Goal: Transaction & Acquisition: Obtain resource

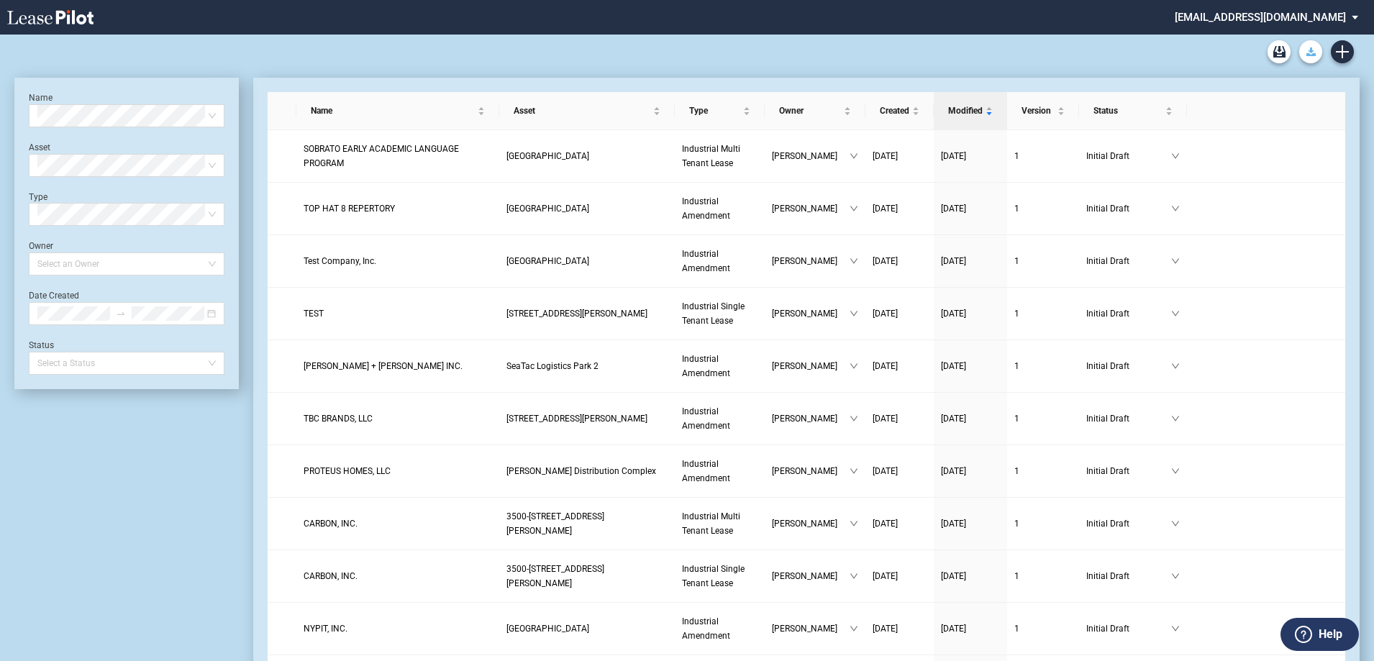
click at [1312, 47] on button "Download Blank Form" at bounding box center [1310, 51] width 23 height 23
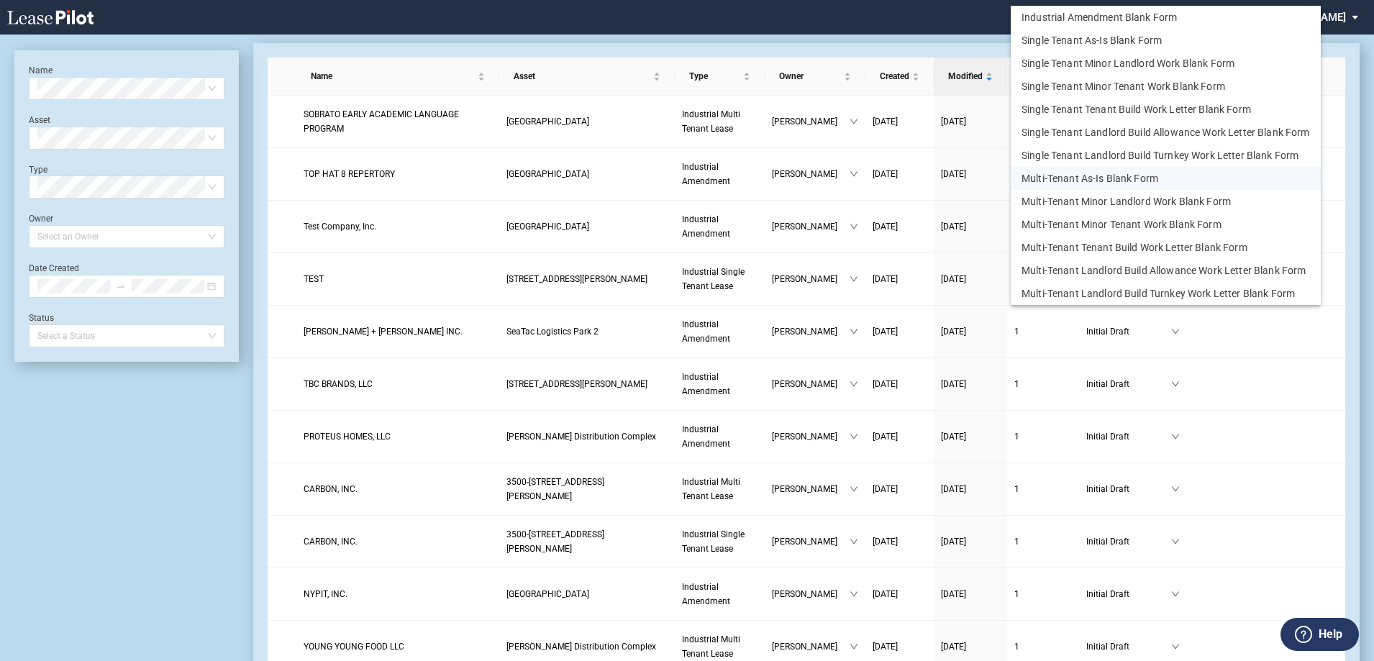
click at [1074, 178] on button "Multi-Tenant As-Is Blank Form" at bounding box center [1166, 178] width 310 height 23
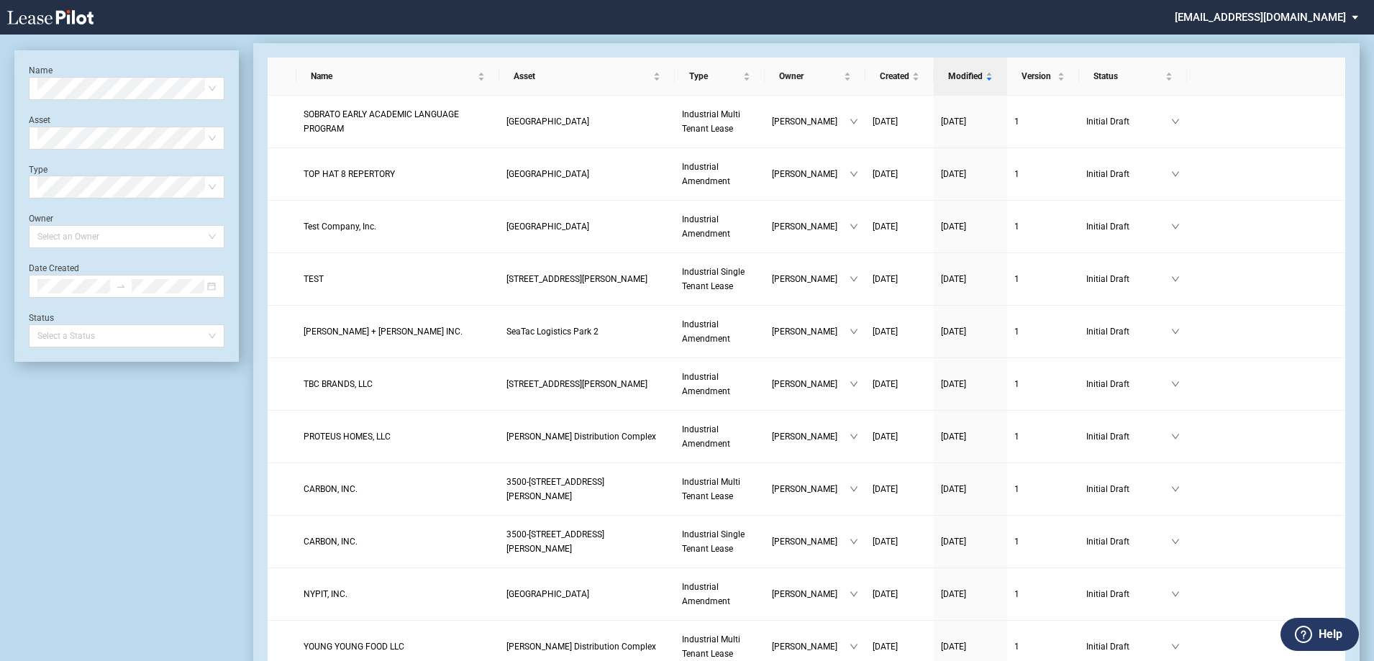
click at [1273, 24] on md-select "[EMAIL_ADDRESS][DOMAIN_NAME] Change Password 2-Factor Authentication Sign Out" at bounding box center [1271, 16] width 197 height 32
click at [1153, 22] on md-backdrop at bounding box center [687, 348] width 1374 height 696
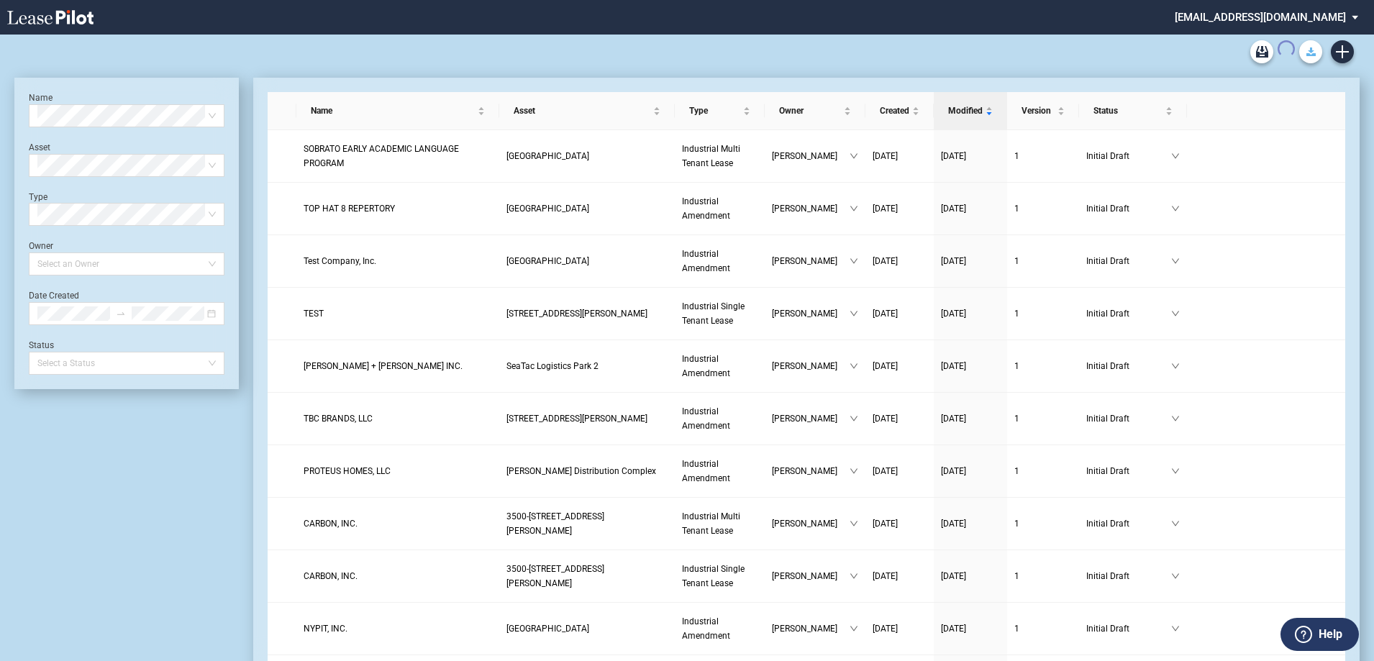
click at [1316, 45] on button "Download Blank Form" at bounding box center [1310, 51] width 23 height 23
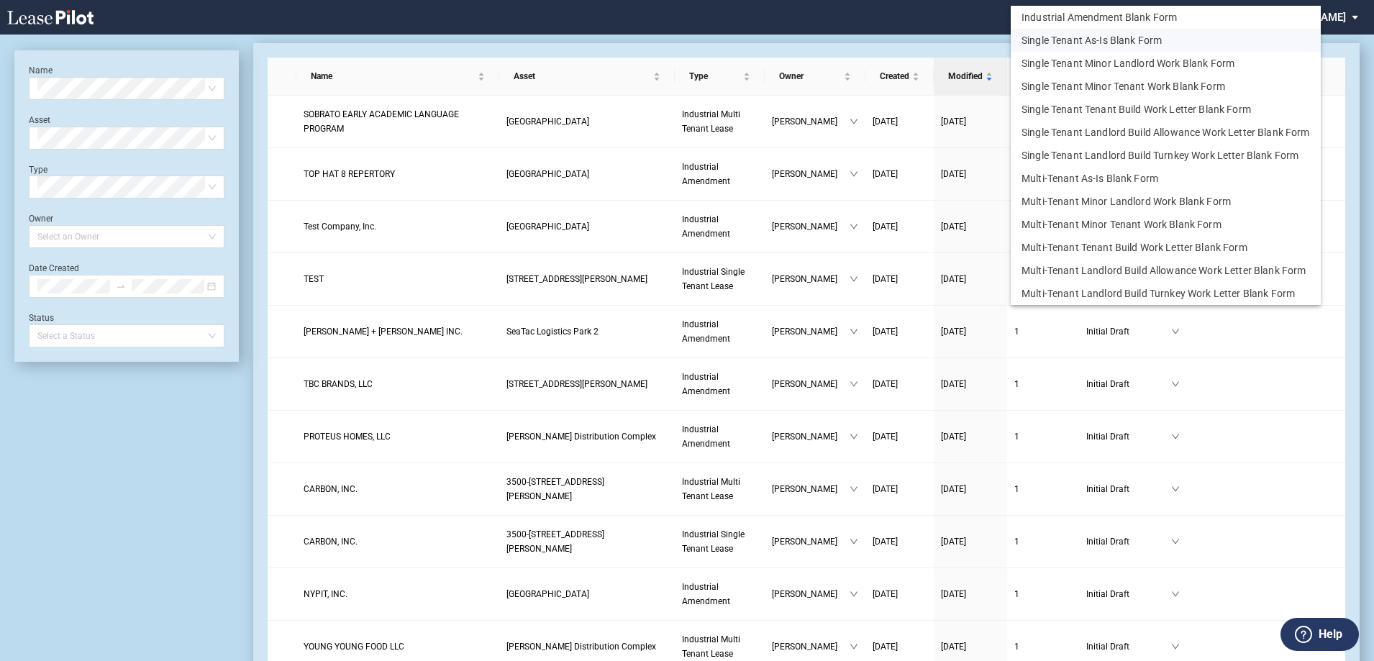
click at [1131, 40] on button "Single Tenant As-Is Blank Form" at bounding box center [1166, 40] width 310 height 23
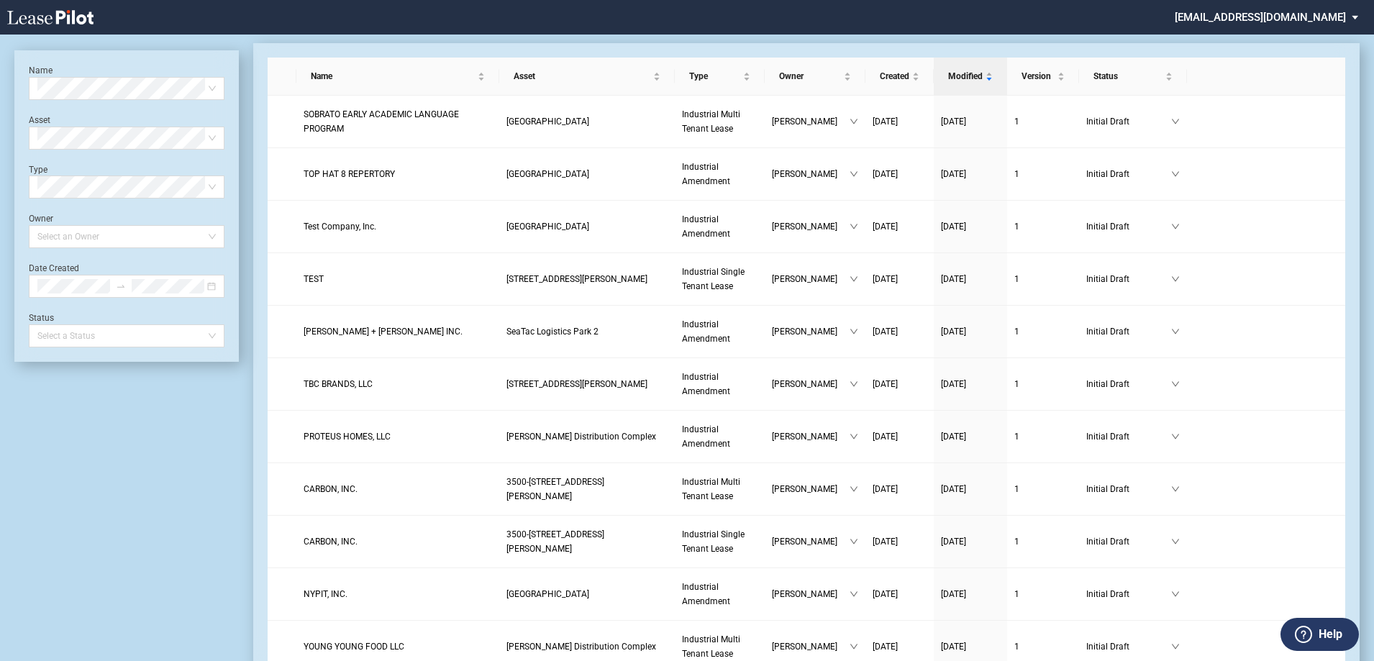
click at [968, 10] on div at bounding box center [993, 17] width 331 height 35
click at [919, 0] on div at bounding box center [993, 17] width 331 height 35
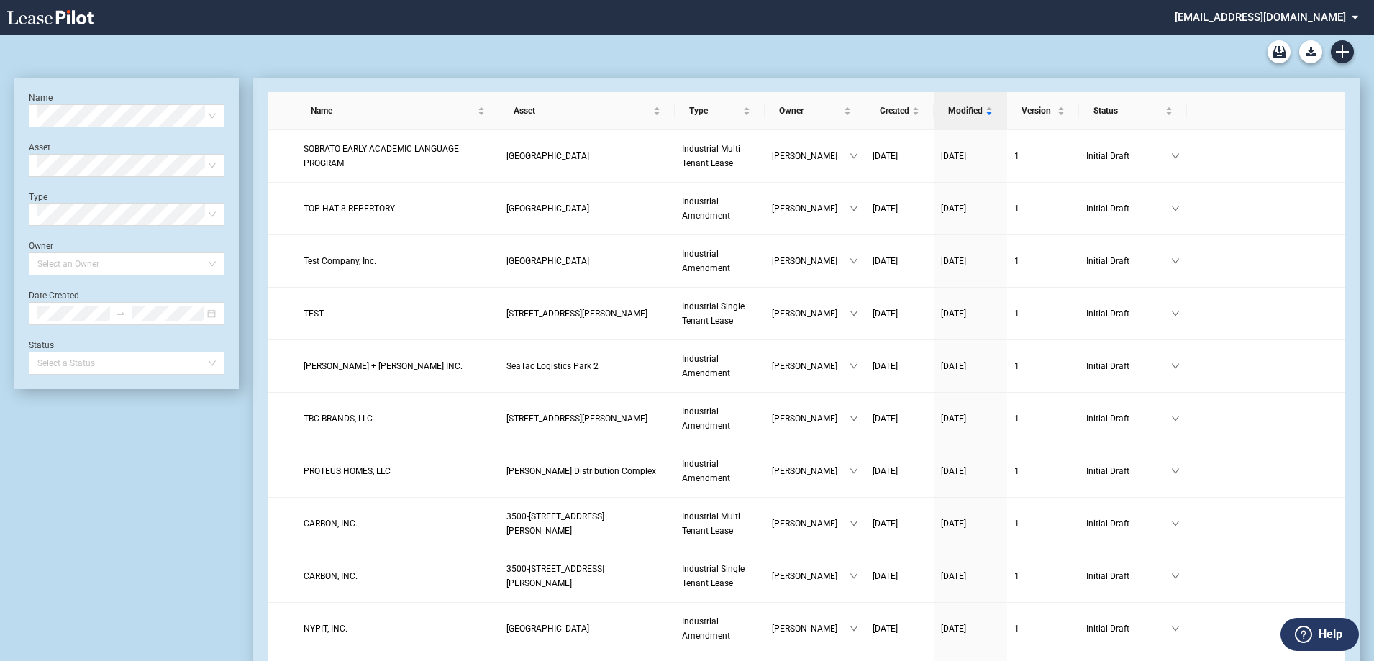
click at [1297, 53] on md-menu "Download Blank Form List" at bounding box center [1311, 51] width 32 height 23
click at [1309, 50] on use "Download Blank Form" at bounding box center [1311, 51] width 9 height 9
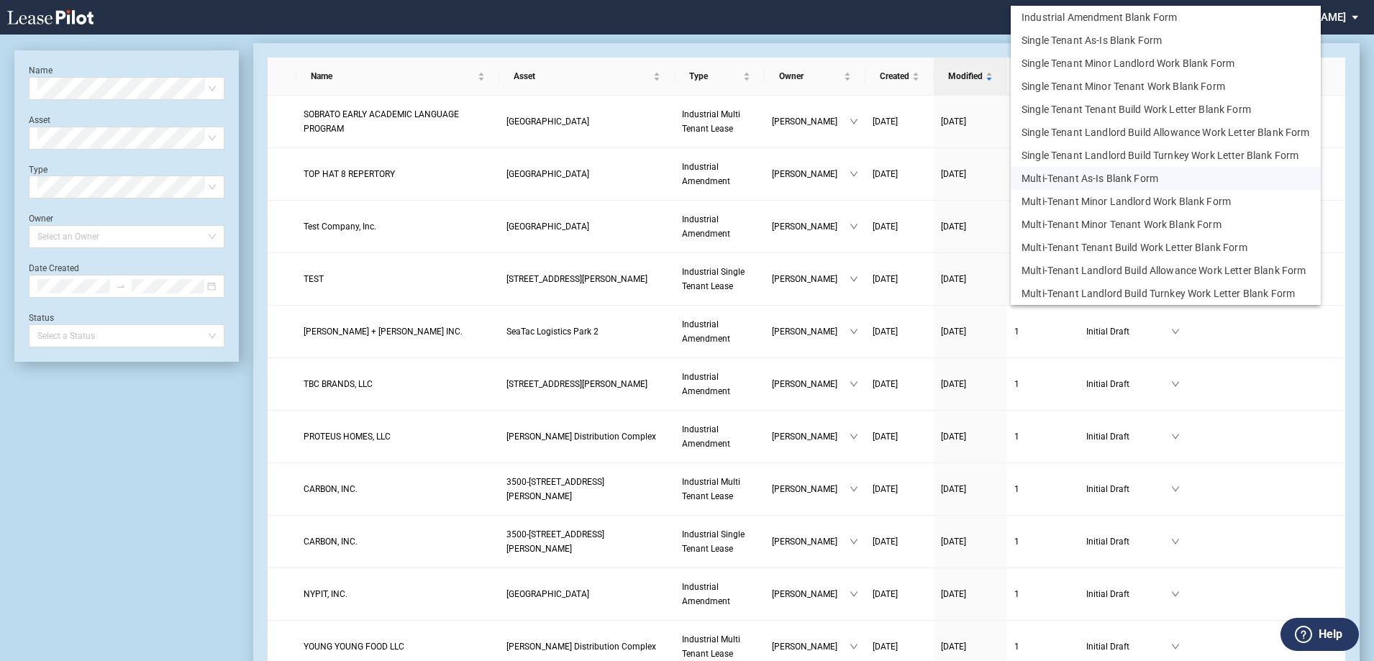
click at [1079, 175] on button "Multi-Tenant As-Is Blank Form" at bounding box center [1166, 178] width 310 height 23
